Goal: Obtain resource: Obtain resource

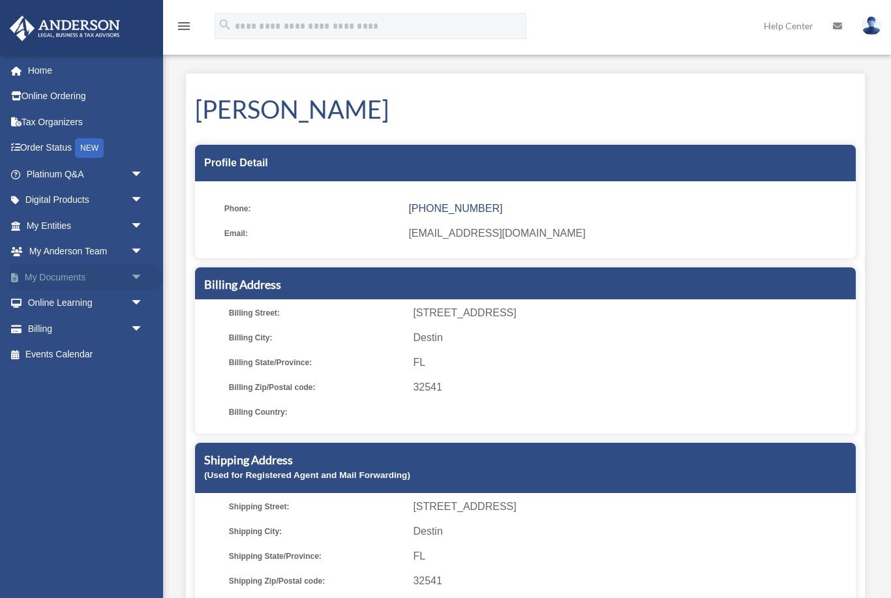
click at [138, 274] on span "arrow_drop_down" at bounding box center [144, 277] width 26 height 27
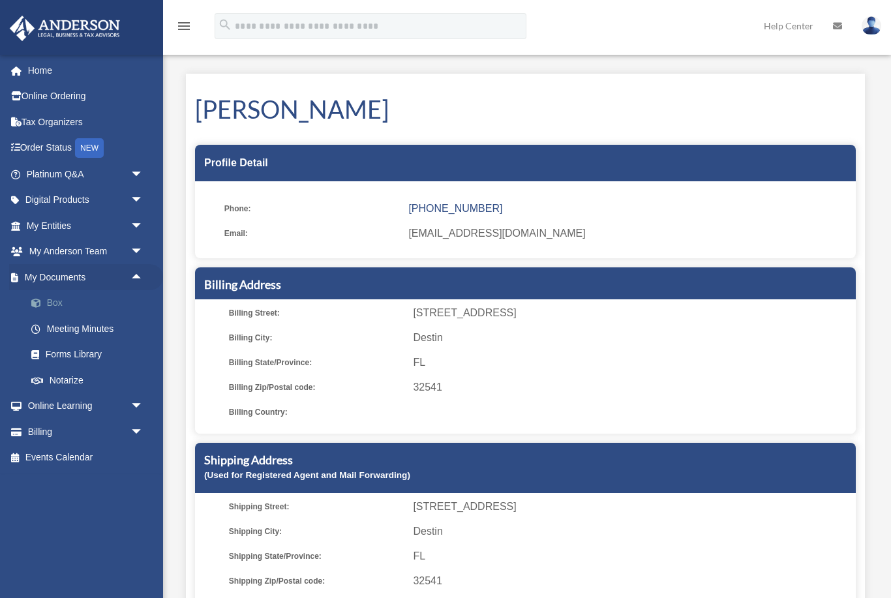
click at [60, 307] on link "Box" at bounding box center [90, 303] width 145 height 26
click at [60, 303] on link "Box" at bounding box center [90, 303] width 145 height 26
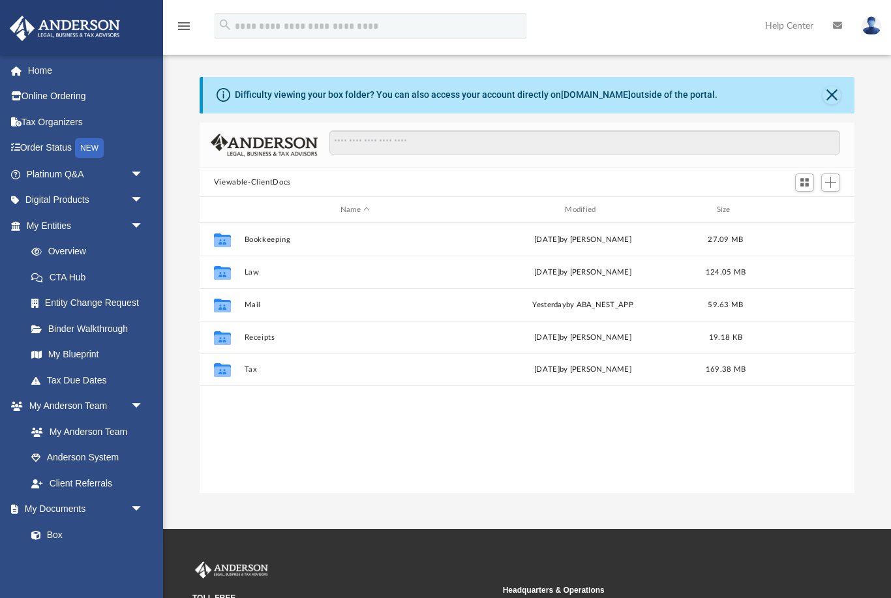
scroll to position [297, 656]
click at [833, 84] on div "Difficulty viewing your box folder? You can also access your account directly o…" at bounding box center [529, 95] width 652 height 37
click at [837, 95] on button "Close" at bounding box center [832, 95] width 18 height 18
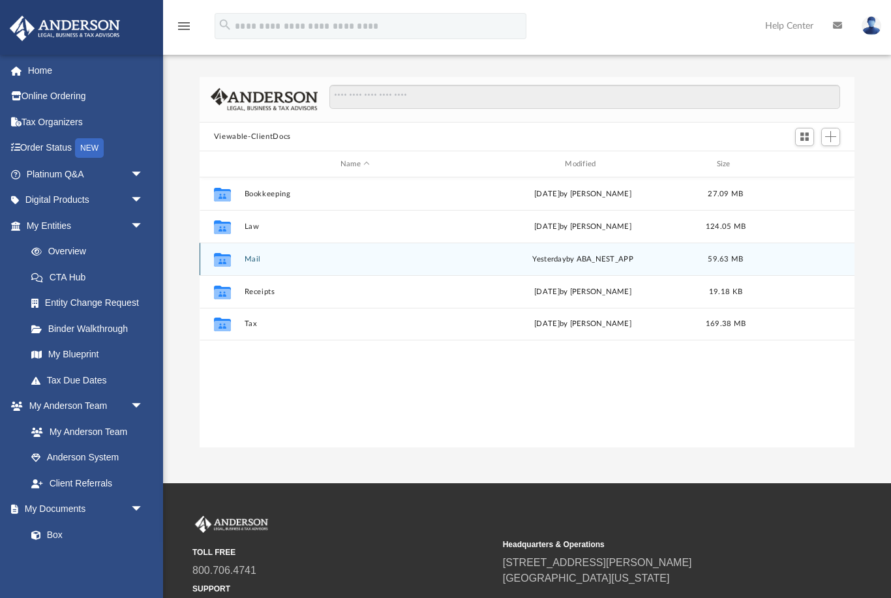
click at [578, 260] on div "yesterday by ABA_NEST_APP" at bounding box center [583, 260] width 222 height 12
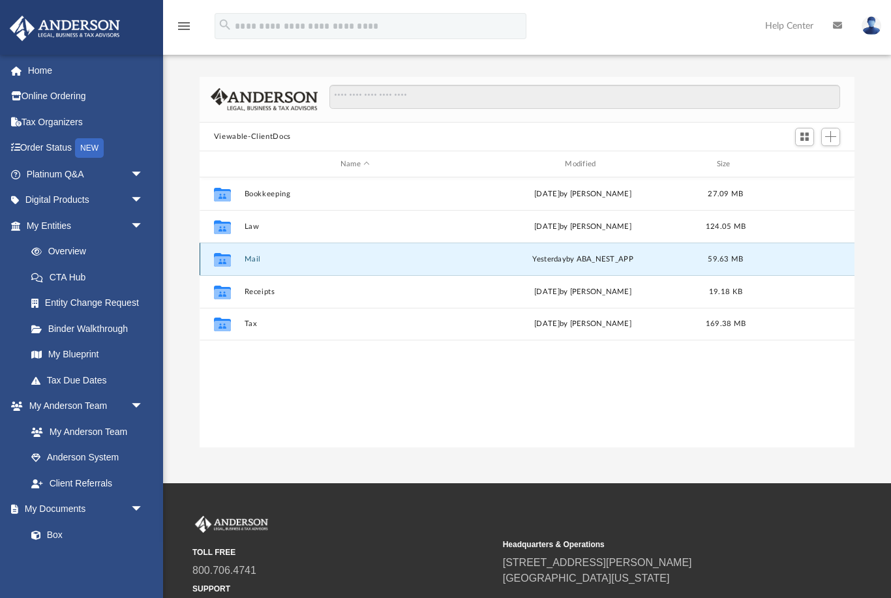
click at [249, 260] on button "Mail" at bounding box center [355, 259] width 222 height 8
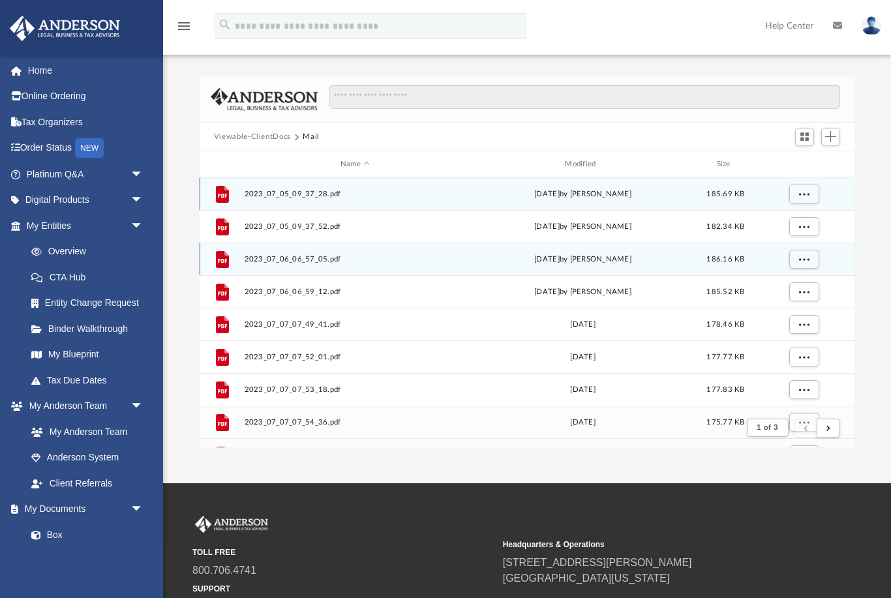
scroll to position [256, 656]
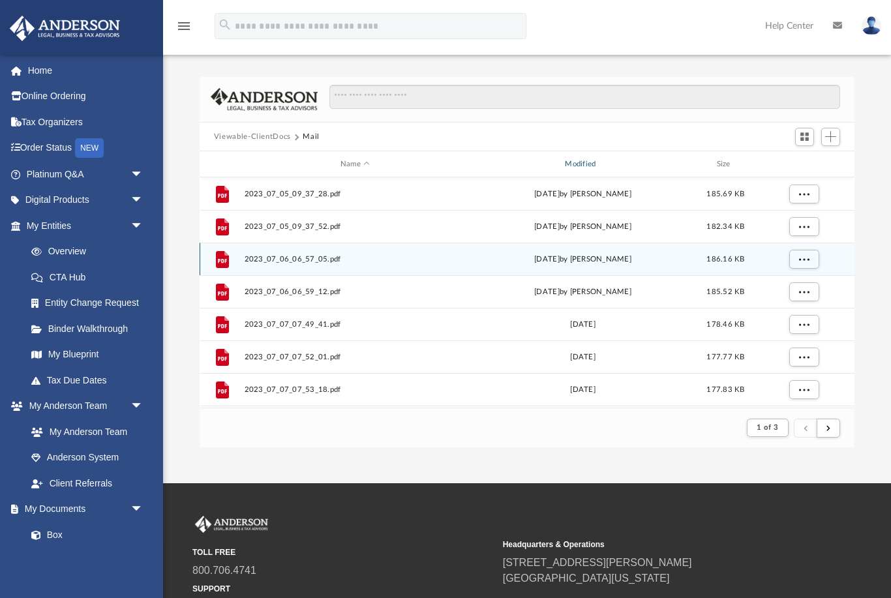
click at [581, 167] on div "Modified" at bounding box center [583, 165] width 223 height 12
click at [582, 166] on div "Modified" at bounding box center [583, 165] width 223 height 12
click at [582, 169] on div "Modified" at bounding box center [583, 165] width 223 height 12
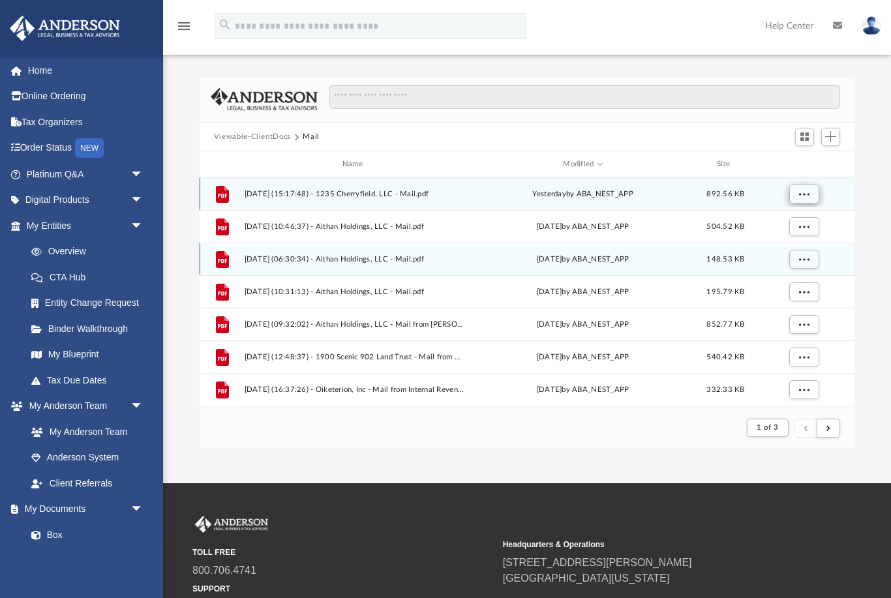
click at [803, 196] on span "More options" at bounding box center [804, 194] width 10 height 7
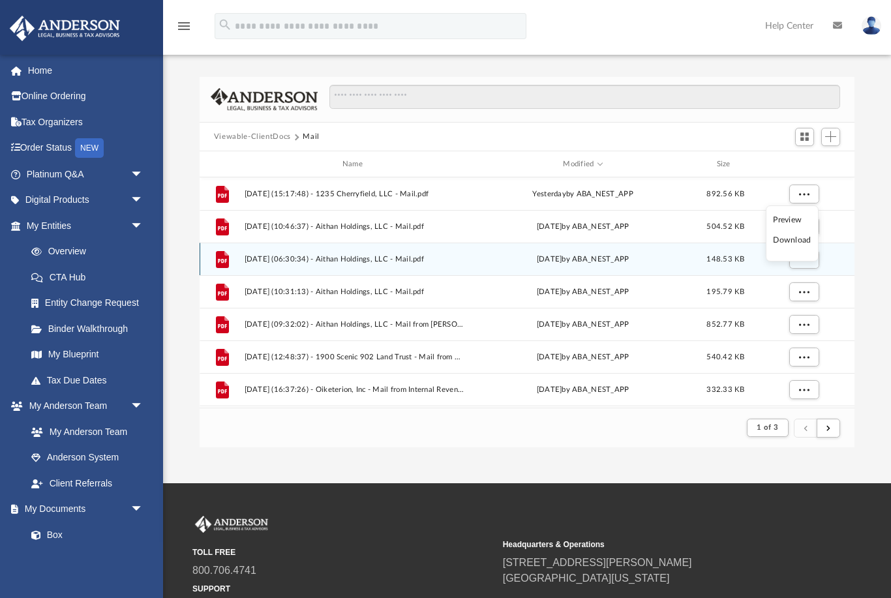
click at [786, 221] on li "Preview" at bounding box center [792, 220] width 38 height 14
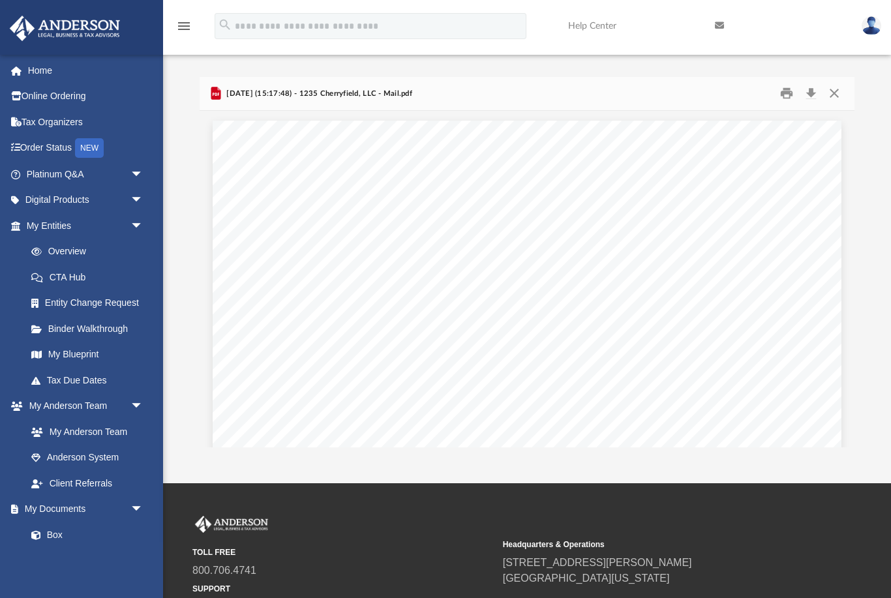
scroll to position [0, 0]
click at [812, 86] on button "Download" at bounding box center [810, 94] width 23 height 20
click at [836, 87] on button "Close" at bounding box center [834, 94] width 23 height 20
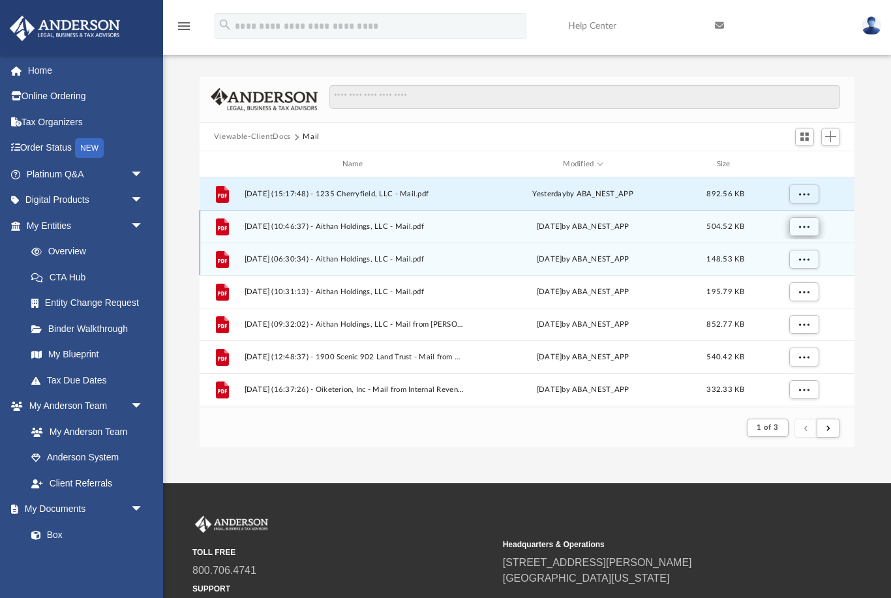
click at [802, 229] on span "More options" at bounding box center [804, 226] width 10 height 7
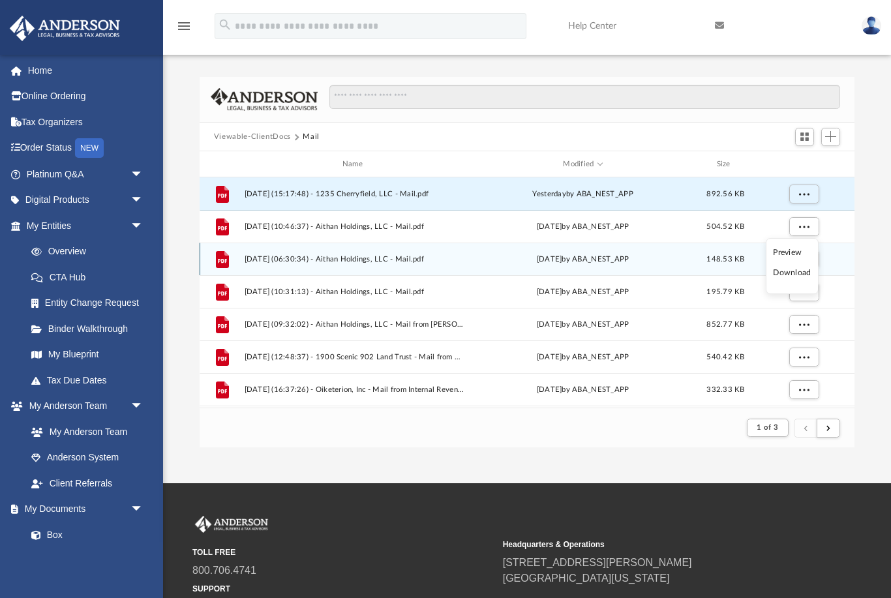
click at [795, 251] on li "Preview" at bounding box center [792, 253] width 38 height 14
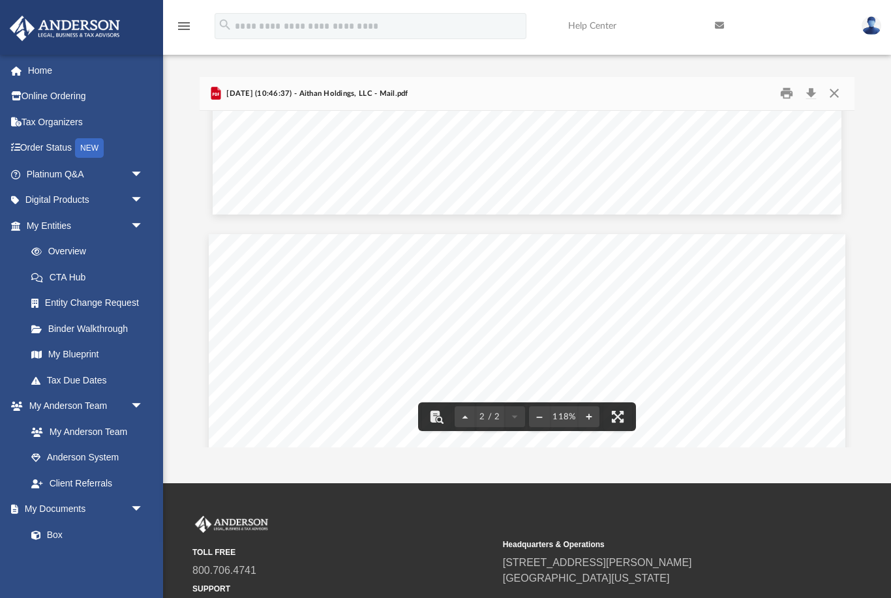
scroll to position [675, 0]
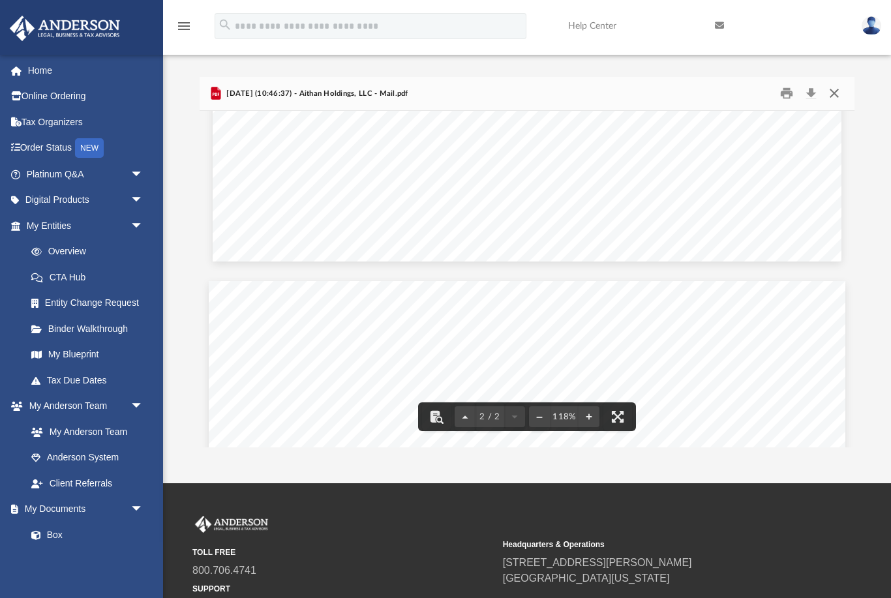
click at [832, 89] on button "Close" at bounding box center [834, 94] width 23 height 20
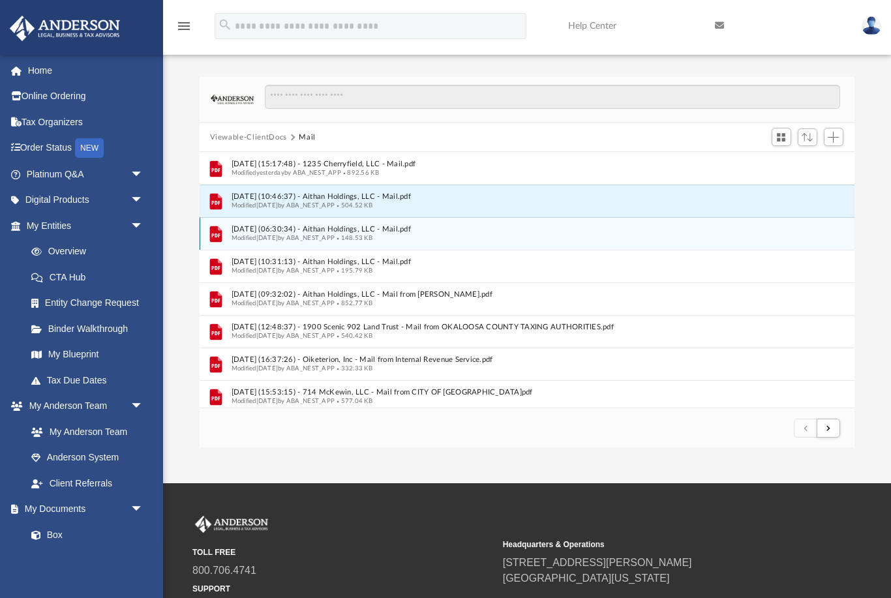
scroll to position [1, 1]
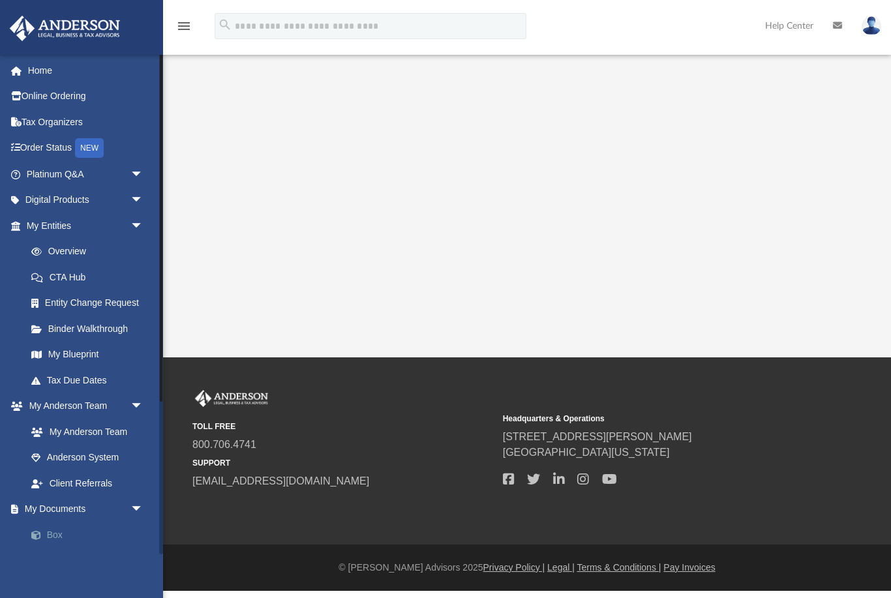
click at [59, 522] on link "Box" at bounding box center [90, 535] width 145 height 26
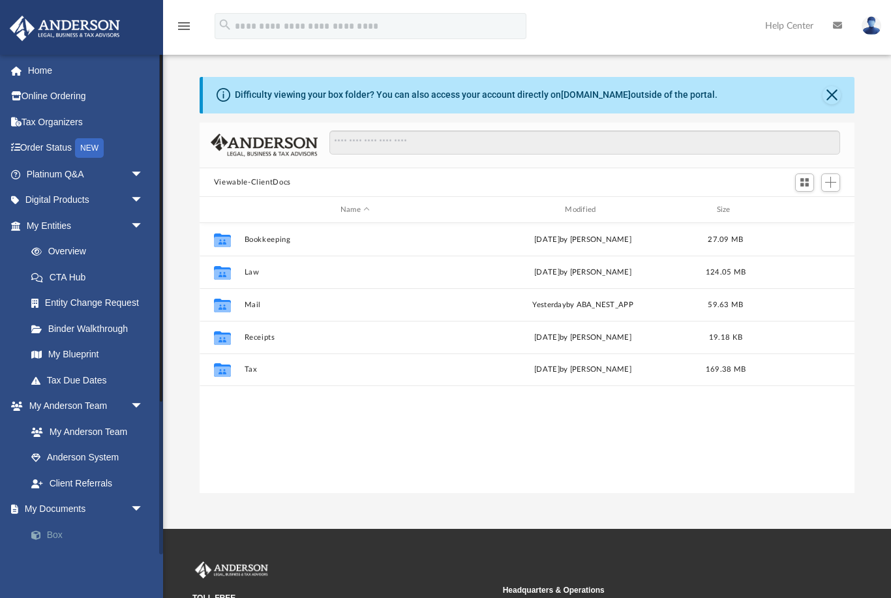
scroll to position [297, 656]
click at [839, 100] on button "Close" at bounding box center [832, 95] width 18 height 18
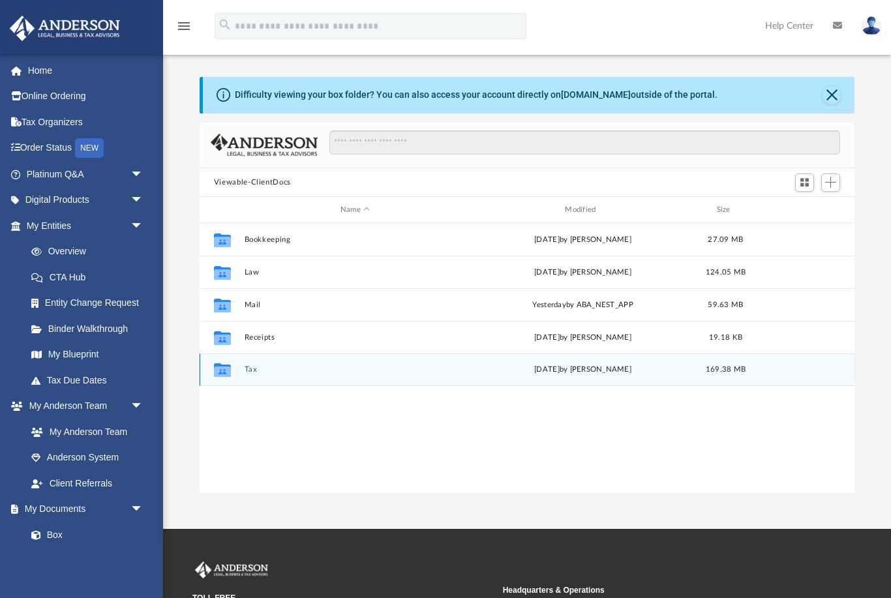
click at [245, 363] on div "Collaborated Folder Tax Sun Aug 31 2025 by Connor Ellis 169.38 MB" at bounding box center [527, 370] width 655 height 33
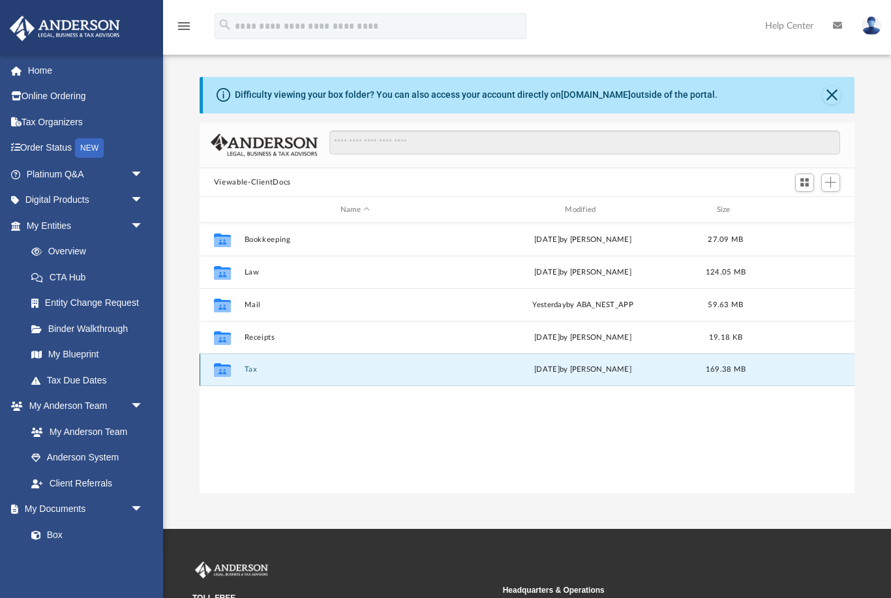
click at [247, 373] on button "Tax" at bounding box center [355, 370] width 222 height 8
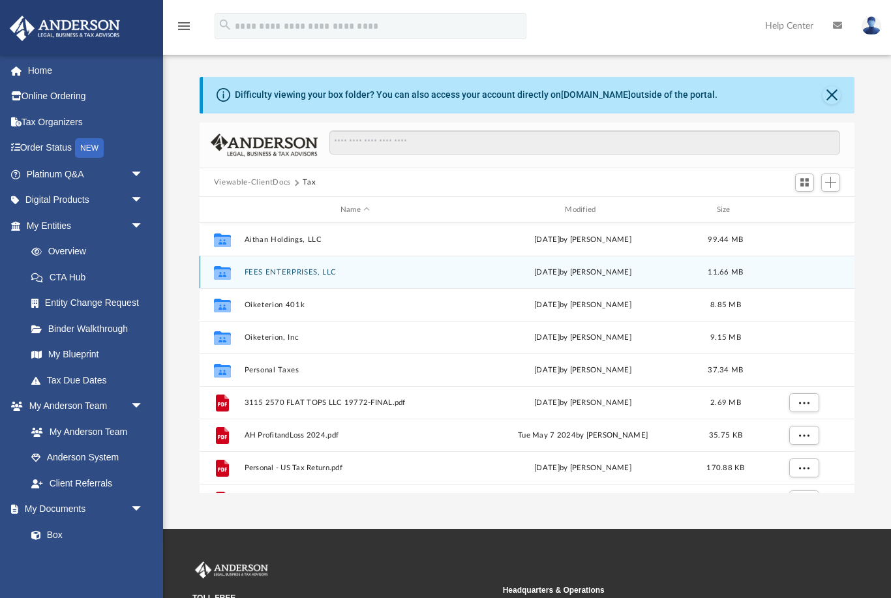
click at [305, 276] on button "FEES ENTERPRISES, LLC" at bounding box center [355, 272] width 222 height 8
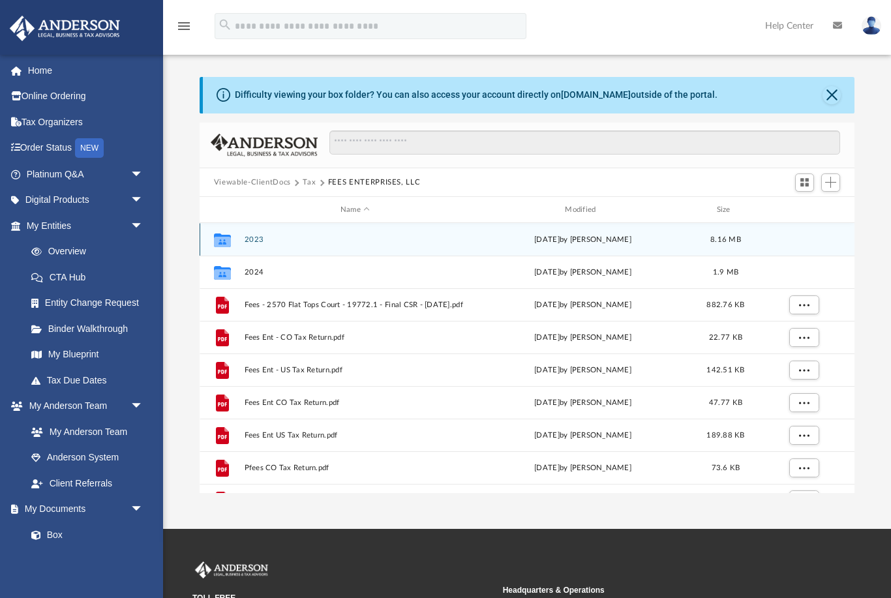
click at [346, 236] on button "2023" at bounding box center [355, 240] width 222 height 8
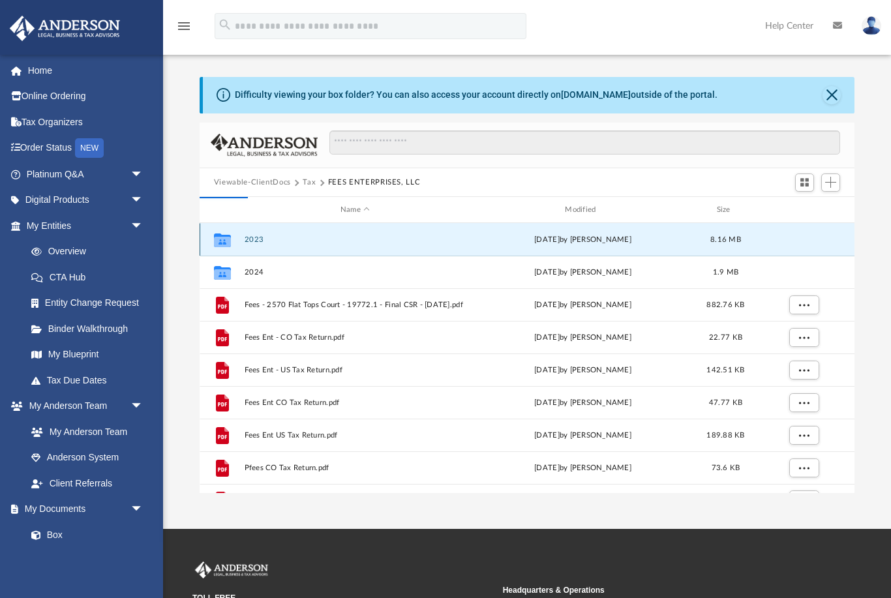
click at [257, 243] on button "2023" at bounding box center [355, 240] width 222 height 8
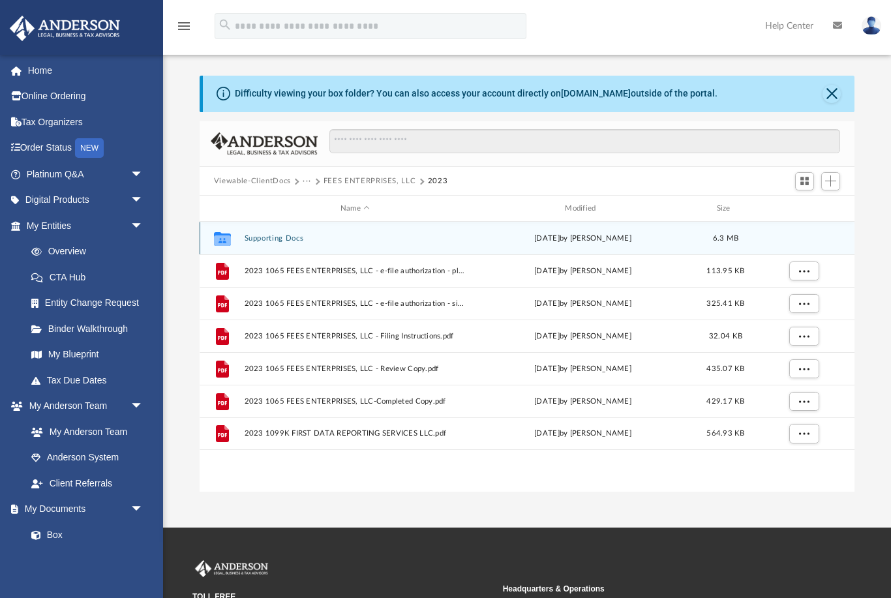
scroll to position [36, 0]
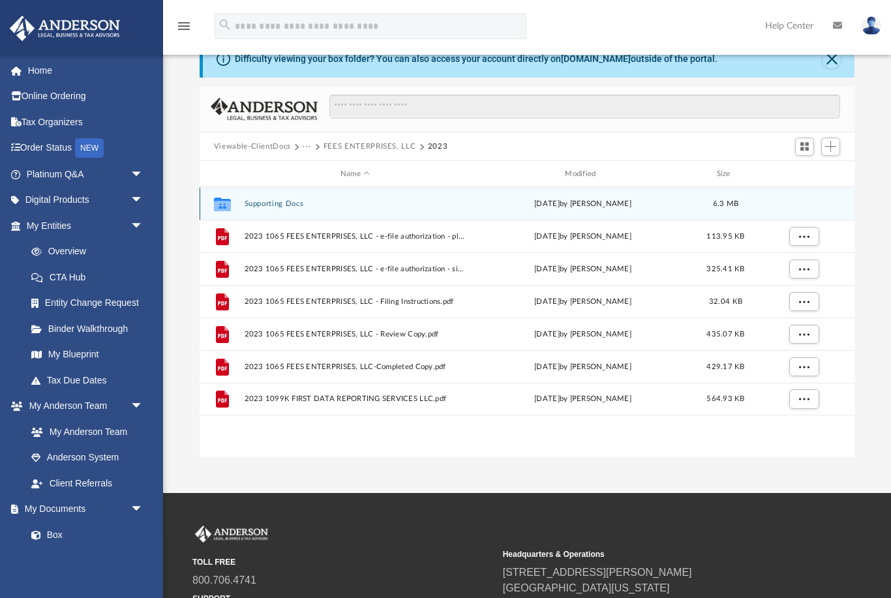
click at [294, 202] on button "Supporting Docs" at bounding box center [355, 204] width 222 height 8
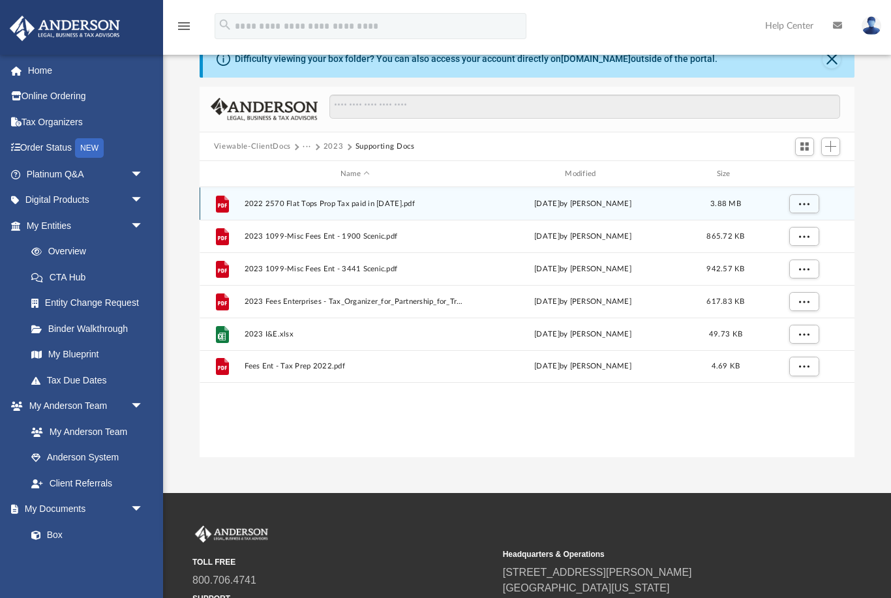
click at [333, 147] on button "2023" at bounding box center [334, 147] width 20 height 12
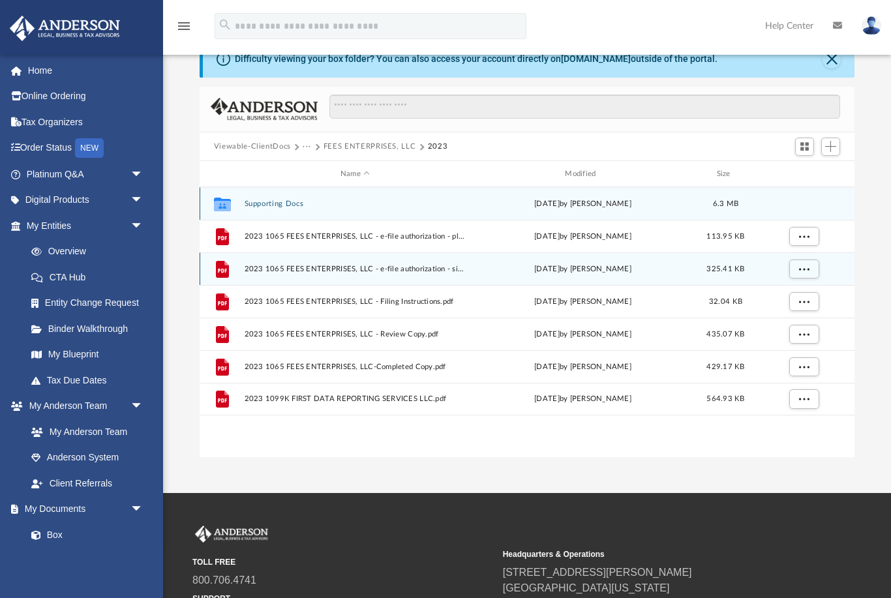
click at [399, 269] on span "2023 1065 FEES ENTERPRISES, LLC - e-file authorization - signed.pdf" at bounding box center [355, 269] width 222 height 8
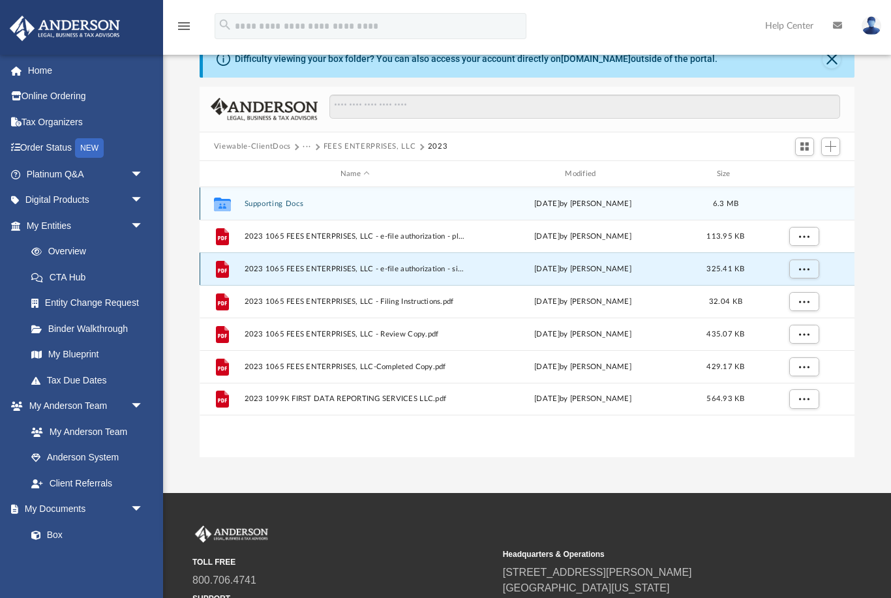
click at [407, 273] on span "2023 1065 FEES ENTERPRISES, LLC - e-file authorization - signed.pdf" at bounding box center [355, 269] width 222 height 8
click at [227, 266] on icon "grid" at bounding box center [222, 269] width 13 height 17
click at [227, 265] on icon "grid" at bounding box center [222, 269] width 13 height 17
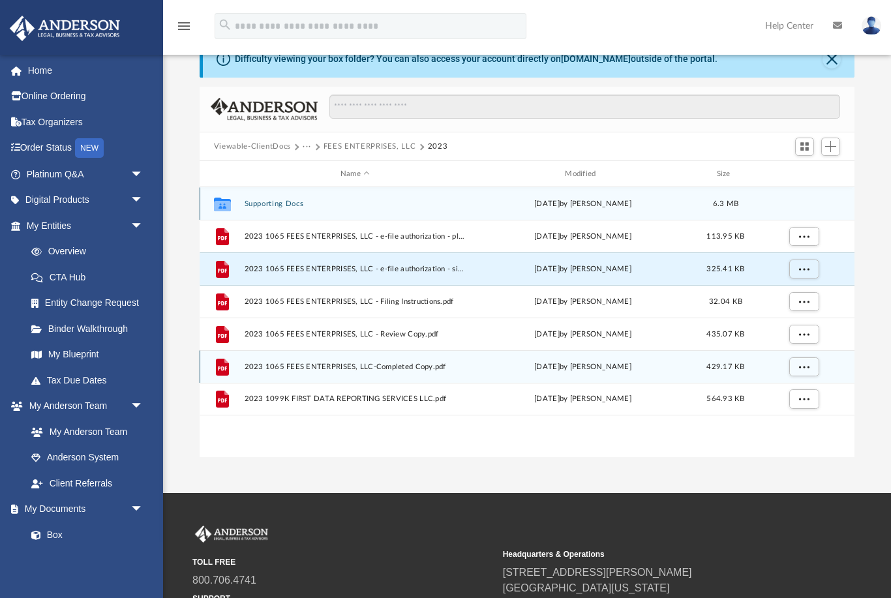
click at [228, 364] on icon "grid" at bounding box center [222, 367] width 13 height 17
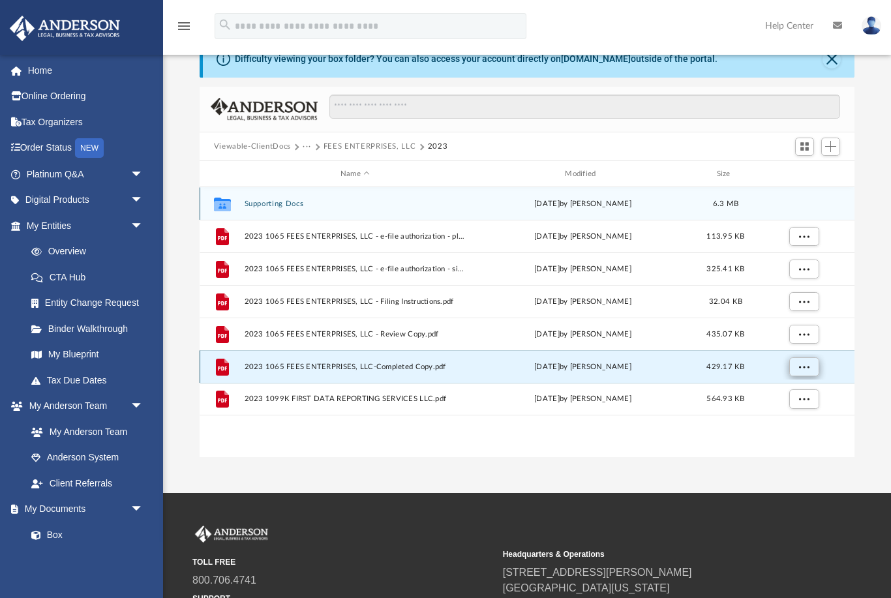
click at [805, 371] on span "More options" at bounding box center [804, 367] width 10 height 7
click at [797, 396] on li "Preview" at bounding box center [792, 393] width 38 height 14
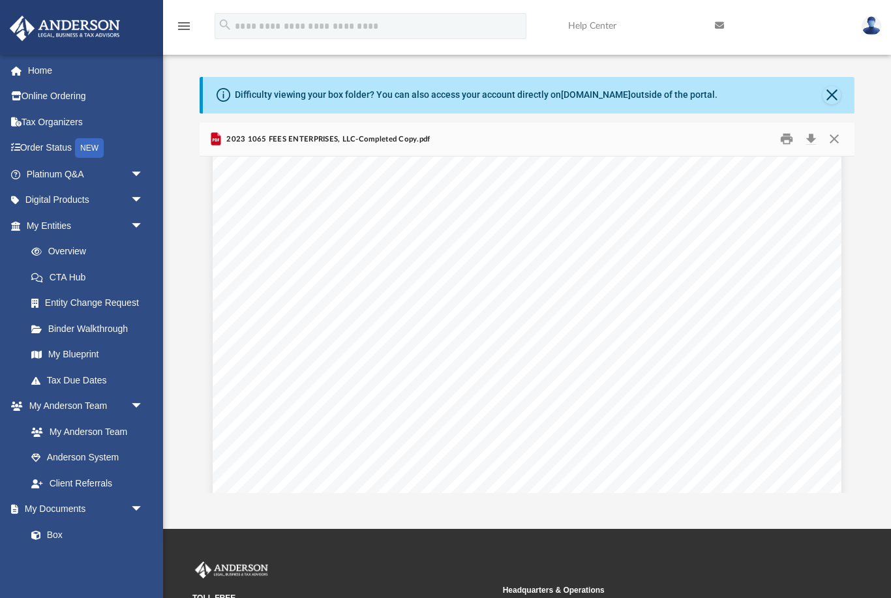
scroll to position [5873, 0]
click at [837, 97] on button "Close" at bounding box center [832, 95] width 18 height 18
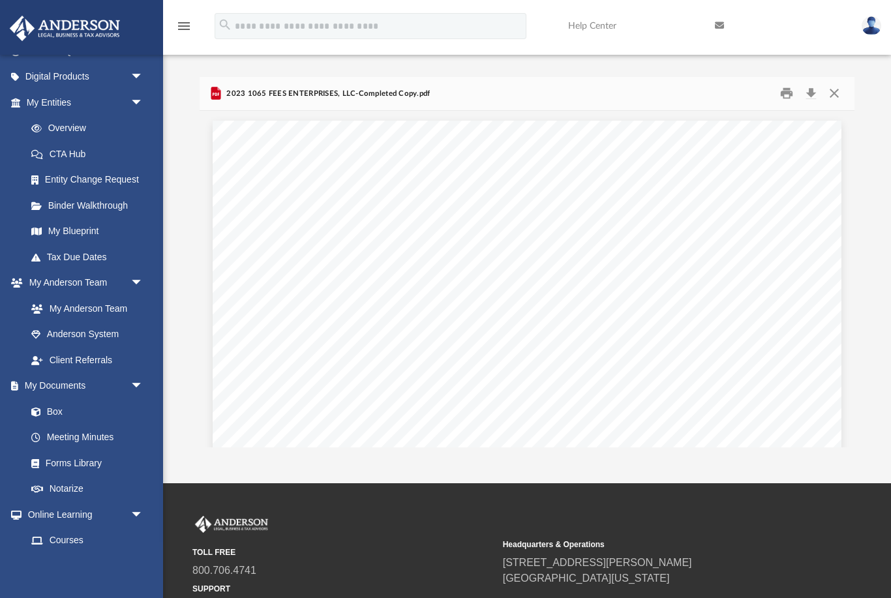
scroll to position [122, 0]
click at [66, 407] on link "Box" at bounding box center [90, 413] width 145 height 26
click at [839, 97] on button "Close" at bounding box center [834, 94] width 23 height 20
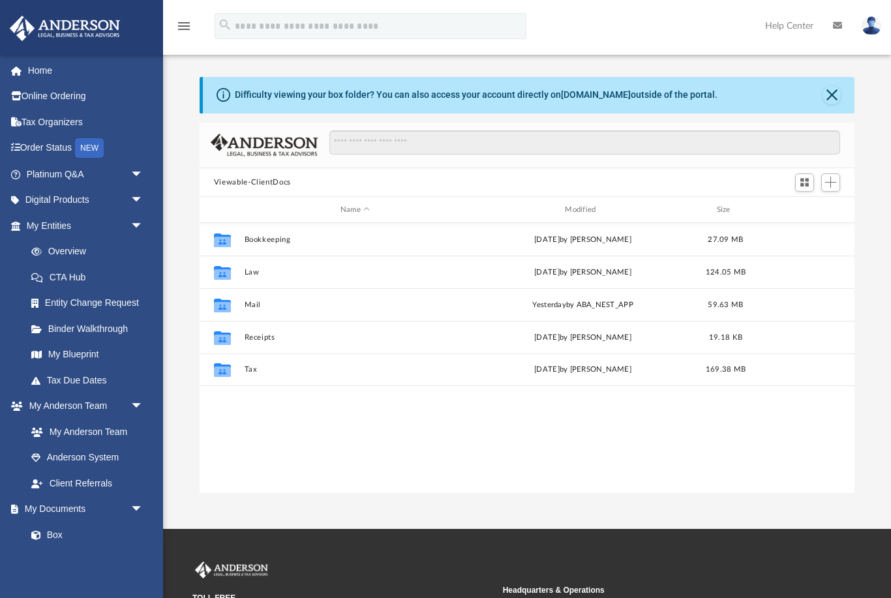
scroll to position [297, 656]
click at [585, 211] on div "Modified" at bounding box center [583, 210] width 223 height 12
click at [584, 207] on div "Modified" at bounding box center [583, 210] width 223 height 12
